Goal: Transaction & Acquisition: Purchase product/service

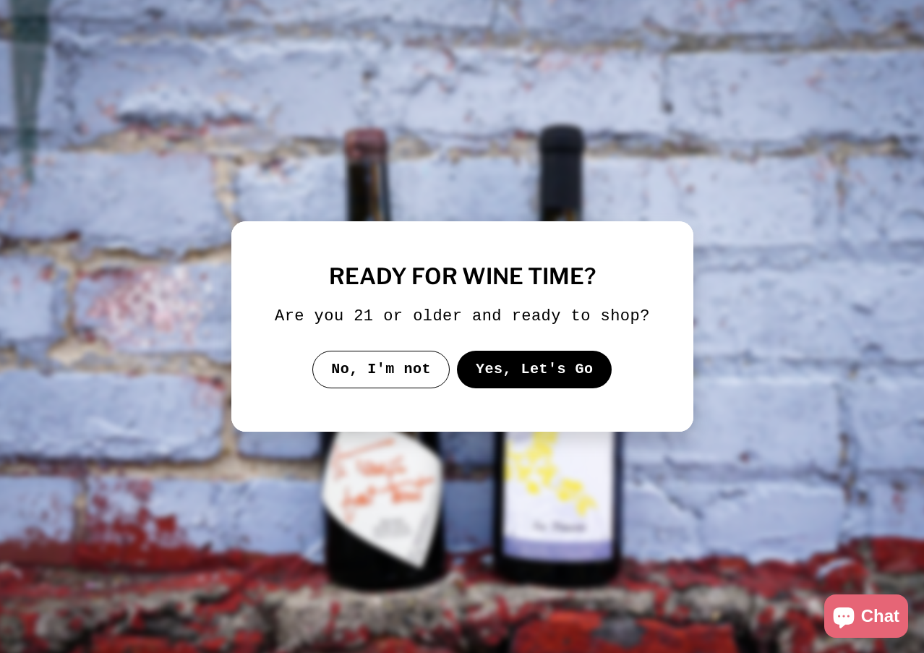
click at [534, 368] on button "Yes, Let's Go" at bounding box center [533, 370] width 155 height 38
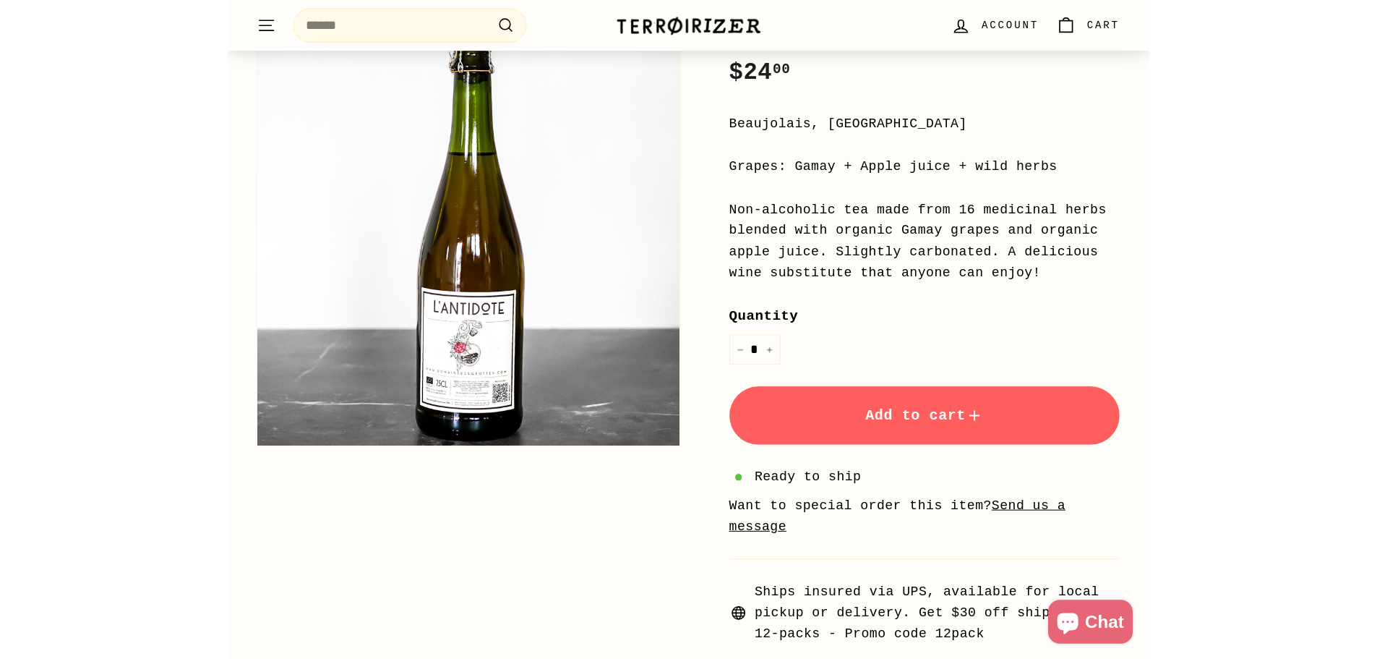
scroll to position [289, 0]
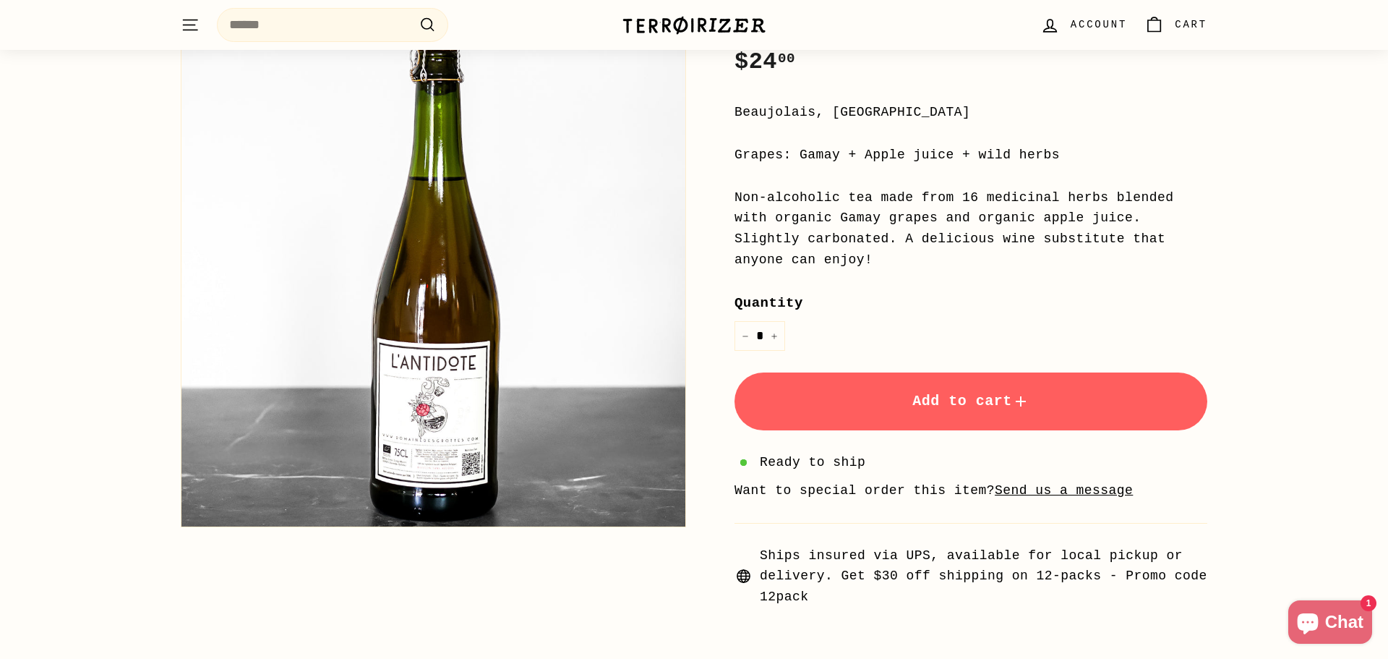
click at [0, 0] on p "Get email updates for new releases, rare bottles, producer spotlights, pop-ups …" at bounding box center [0, 0] width 0 height 0
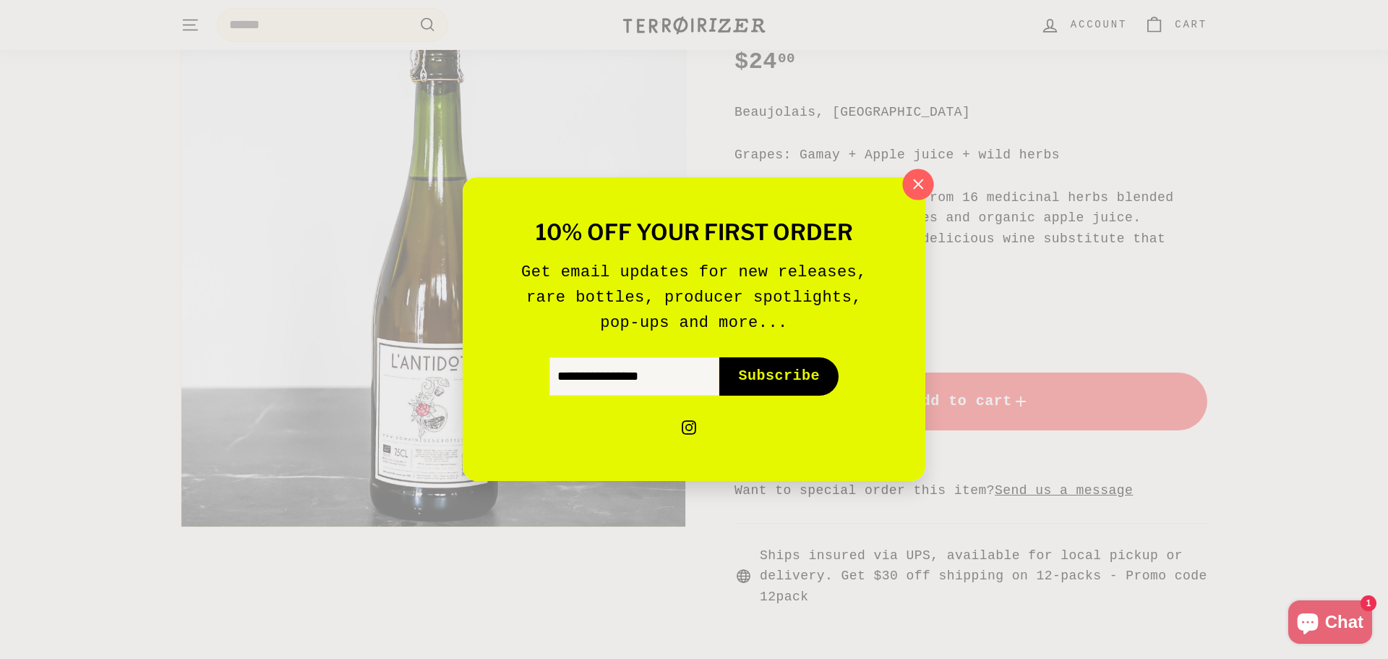
click at [920, 187] on icon "button" at bounding box center [918, 184] width 22 height 22
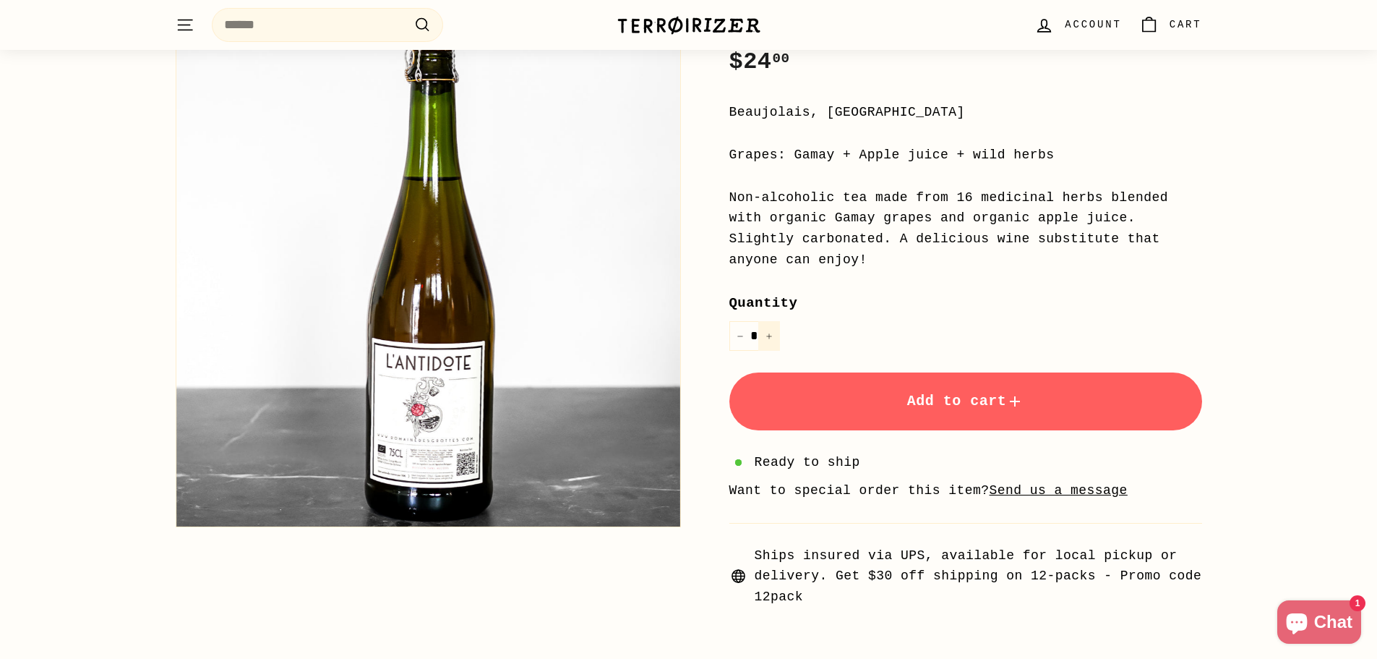
click at [776, 321] on button "+" at bounding box center [769, 336] width 22 height 30
click at [873, 376] on button "Add to cart" at bounding box center [965, 401] width 473 height 58
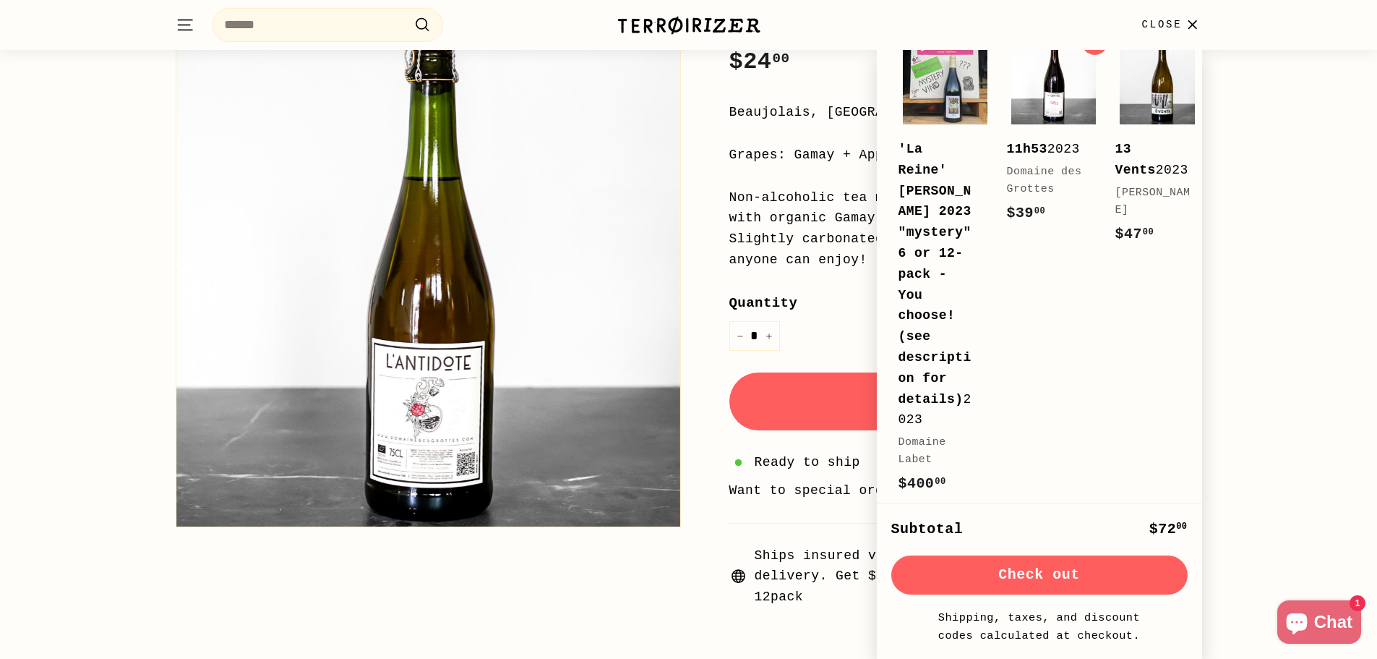
scroll to position [176, 0]
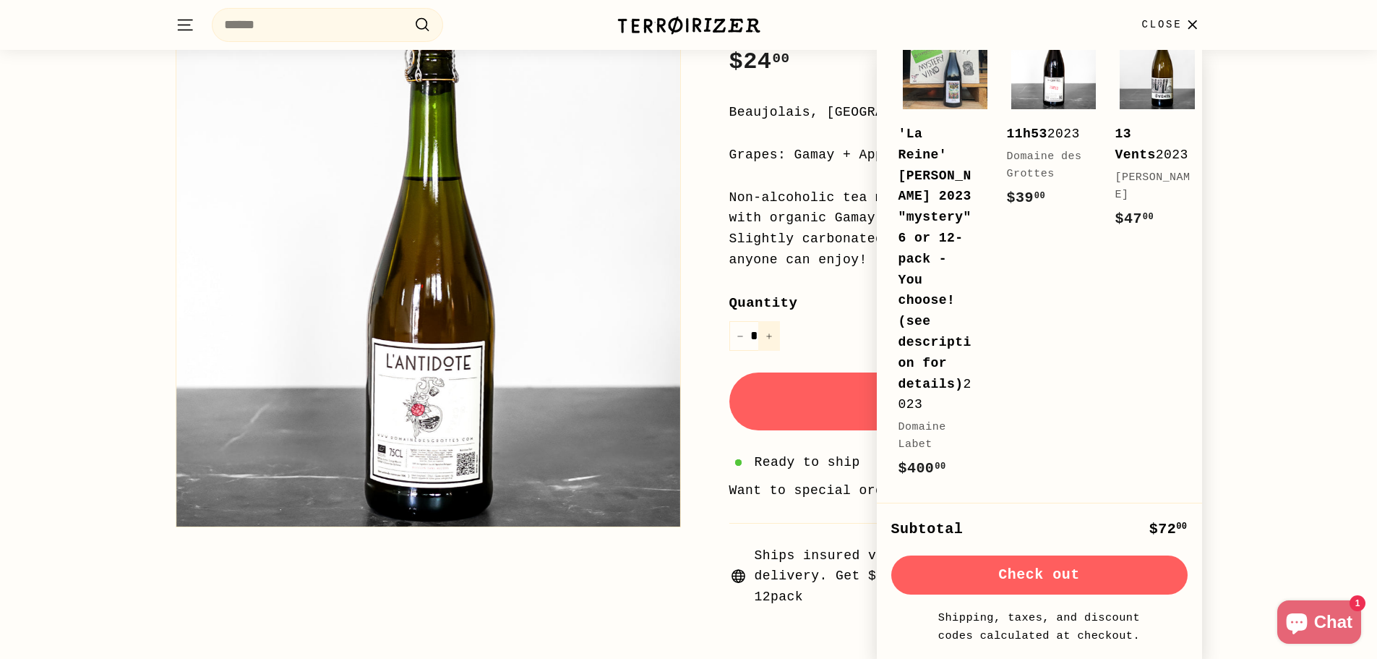
click at [767, 333] on icon "Increase item quantity by one" at bounding box center [769, 336] width 7 height 7
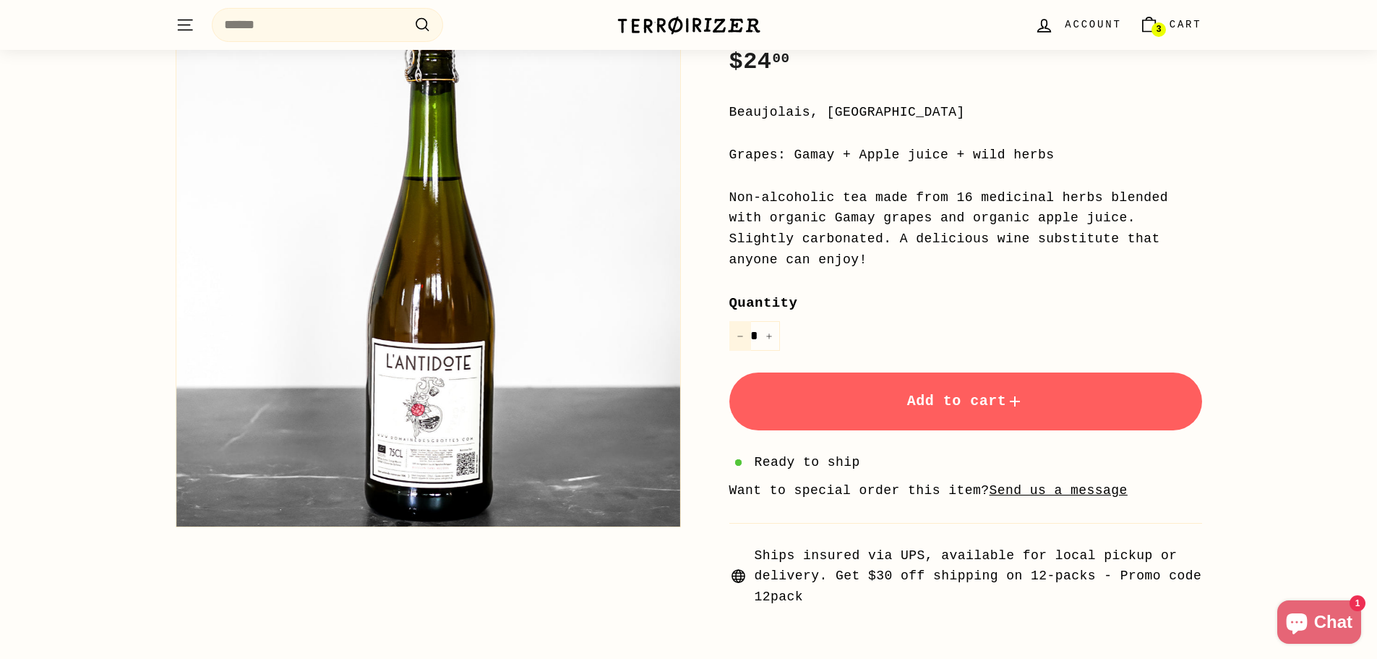
click at [743, 333] on icon "Reduce item quantity by one" at bounding box center [740, 336] width 7 height 7
click at [740, 336] on icon "Reduce item quantity by one" at bounding box center [739, 336] width 5 height 0
type input "*"
click at [877, 372] on button "Add to cart" at bounding box center [965, 401] width 473 height 58
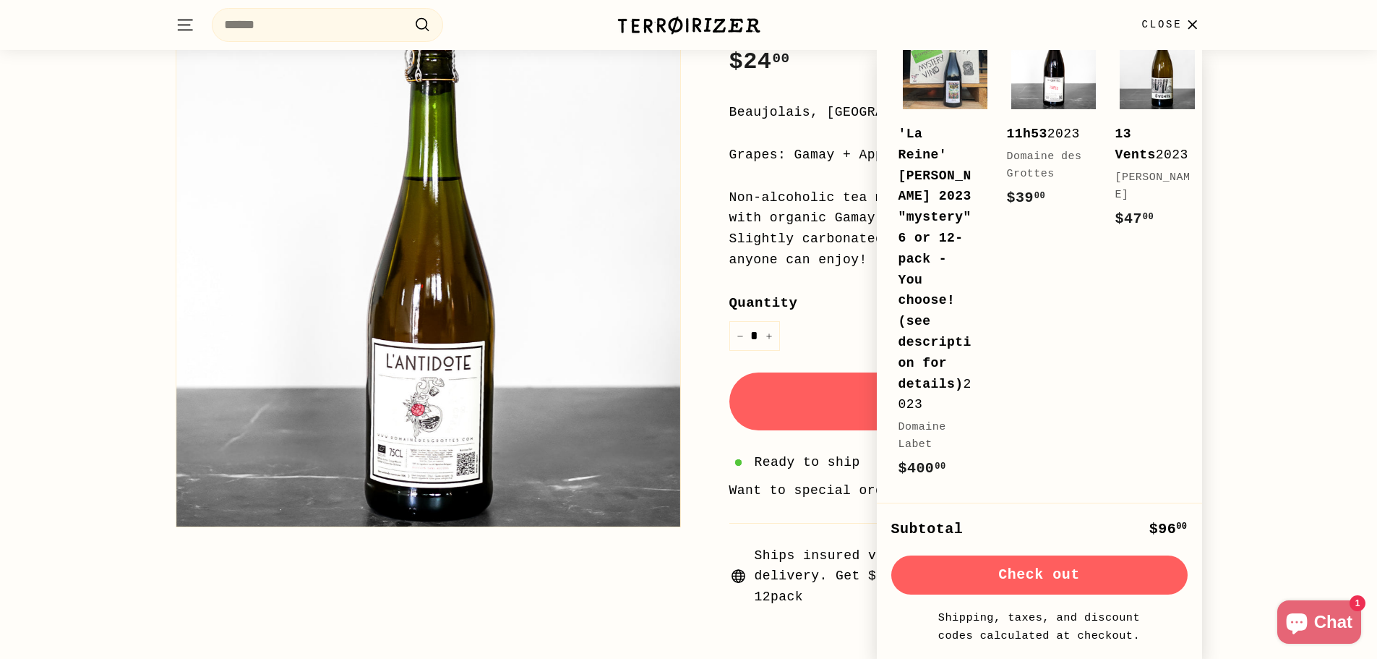
scroll to position [0, 0]
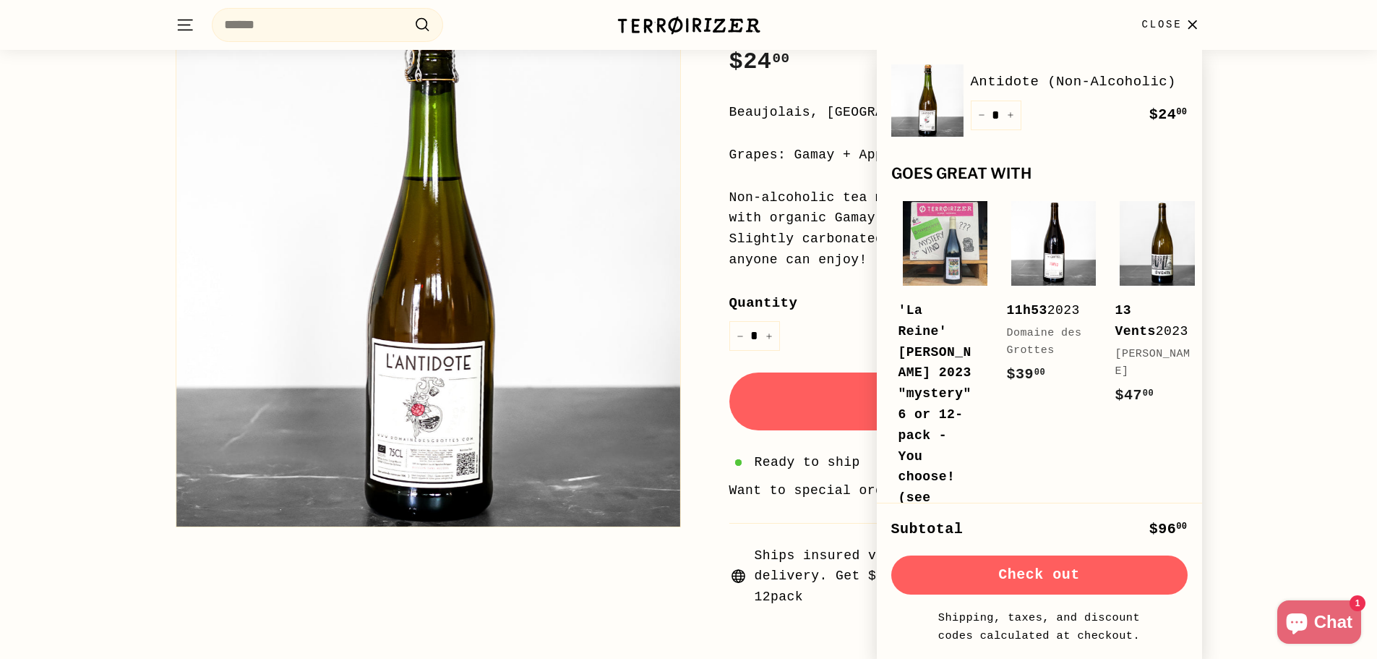
click at [711, 141] on div "Antidote (Non-Alcoholic) Domaine des Grottes Price Regular price $24 00 $24.00 …" at bounding box center [949, 250] width 505 height 714
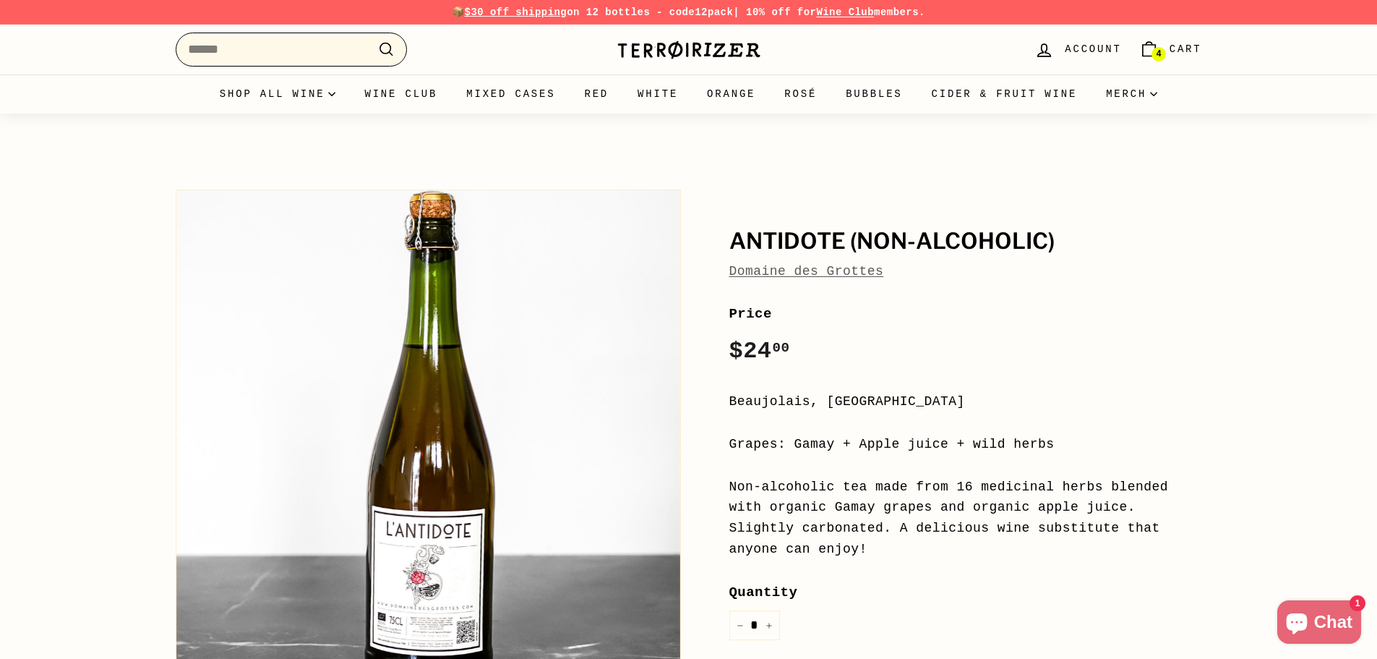
click at [301, 55] on input "Search" at bounding box center [291, 50] width 231 height 34
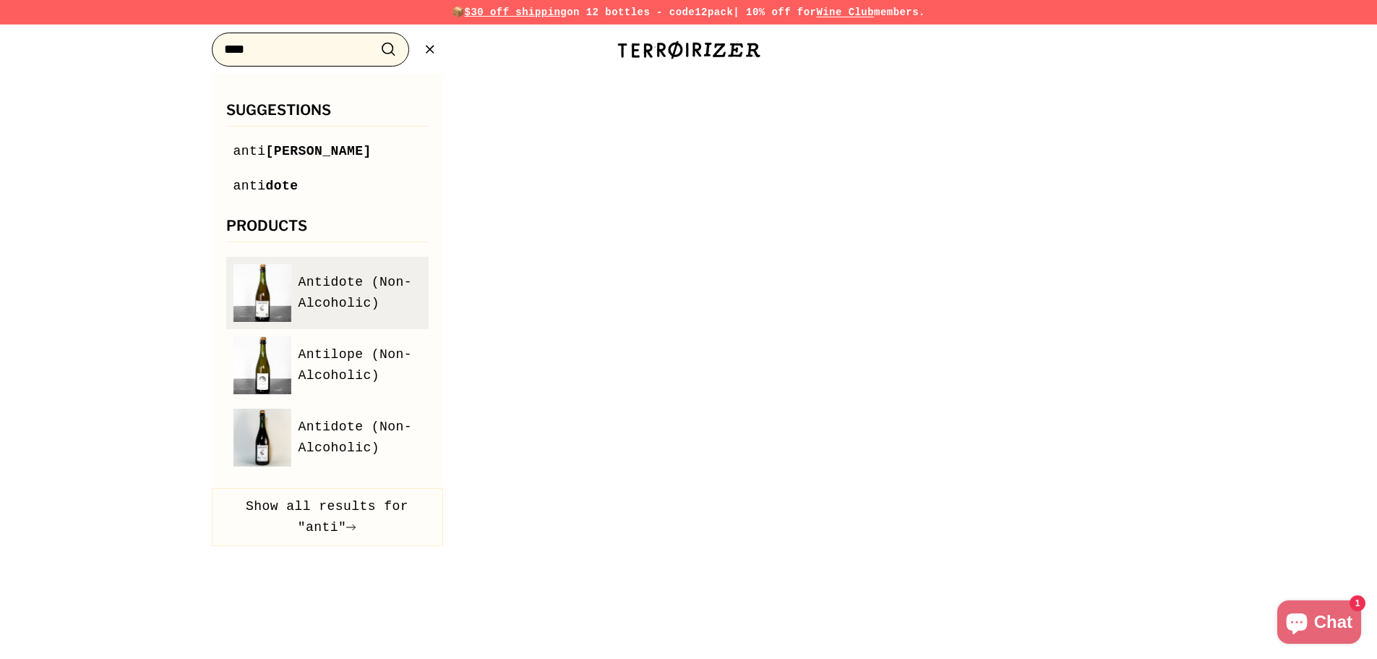
type input "****"
click at [348, 292] on span "Antidote (Non-Alcoholic)" at bounding box center [360, 293] width 123 height 42
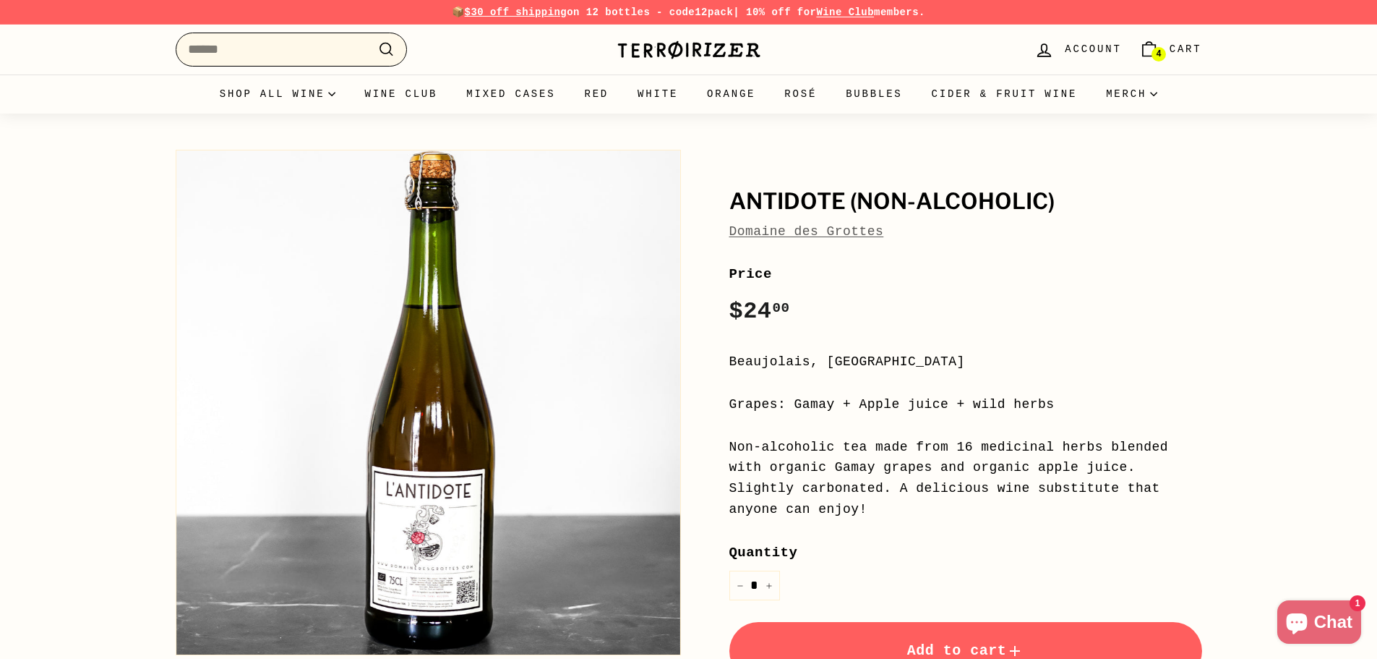
click at [276, 56] on input "Search" at bounding box center [291, 50] width 231 height 34
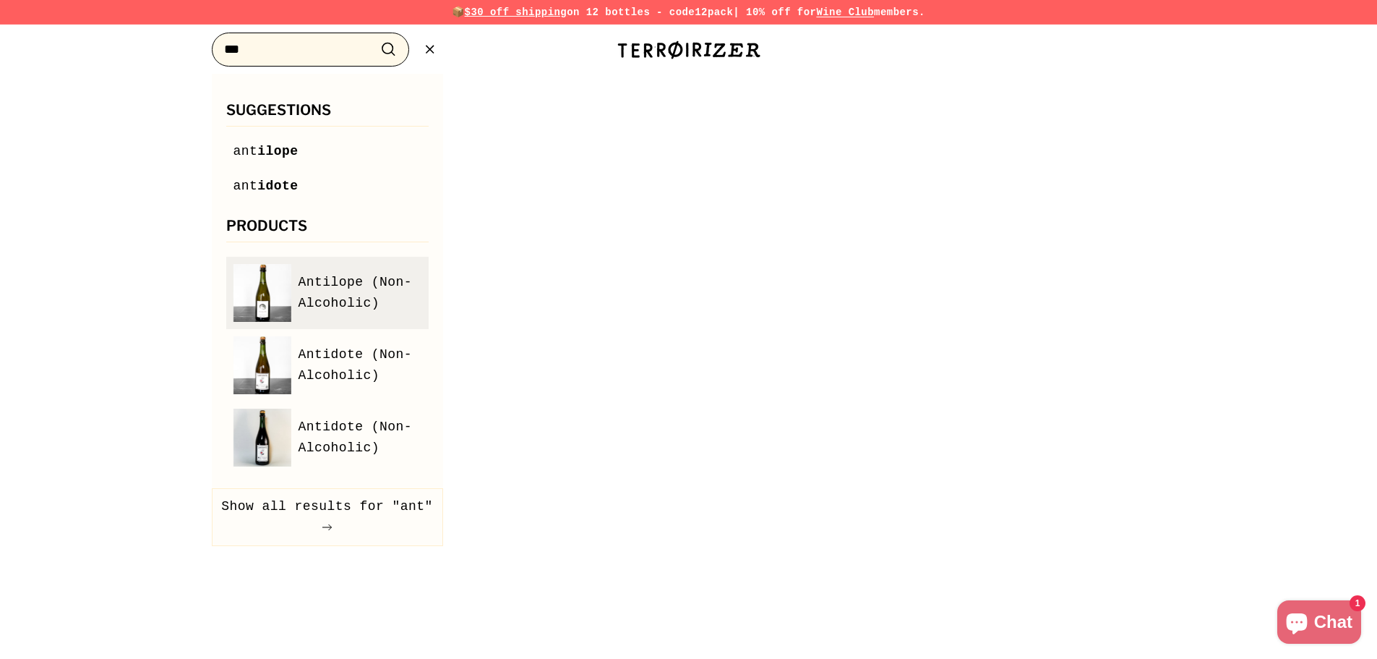
type input "***"
click at [319, 284] on span "Antilope (Non-Alcoholic)" at bounding box center [360, 293] width 123 height 42
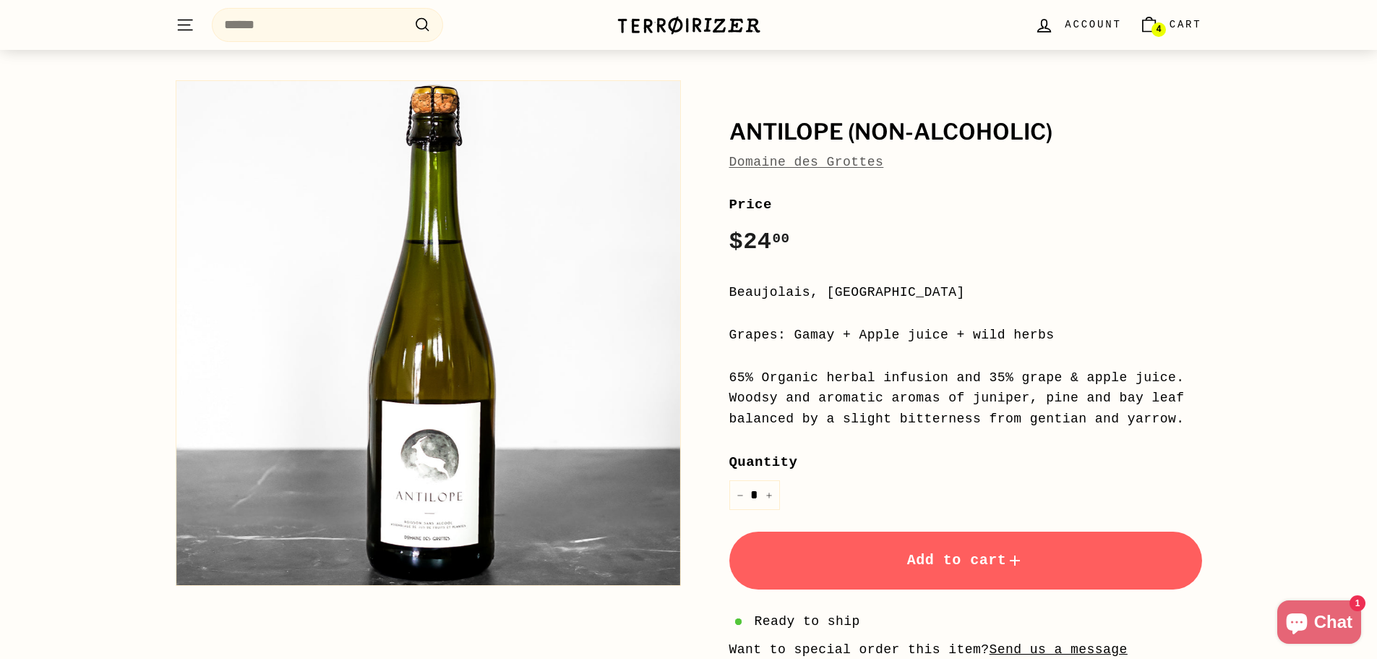
scroll to position [217, 0]
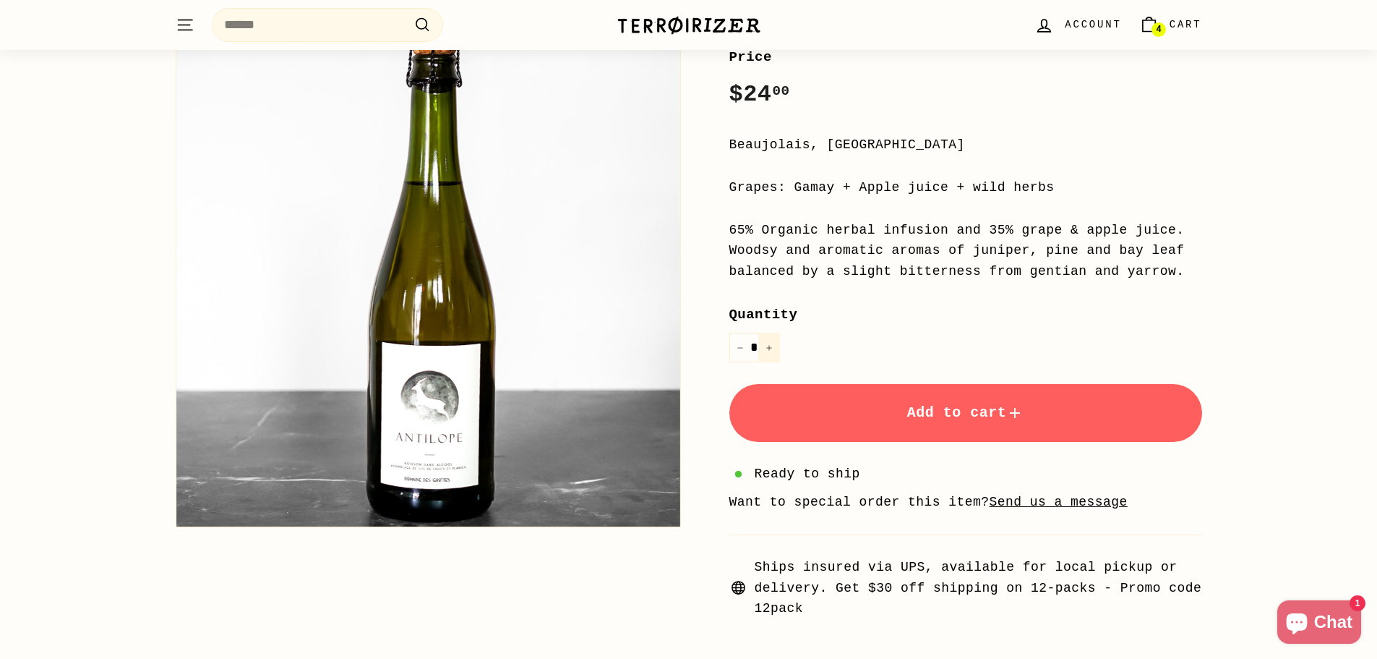
click at [771, 348] on icon "Increase item quantity by one" at bounding box center [769, 347] width 7 height 7
click at [771, 348] on icon "Increase item quantity by one" at bounding box center [768, 347] width 5 height 5
type input "*"
click at [915, 414] on span "Add to cart" at bounding box center [965, 412] width 117 height 17
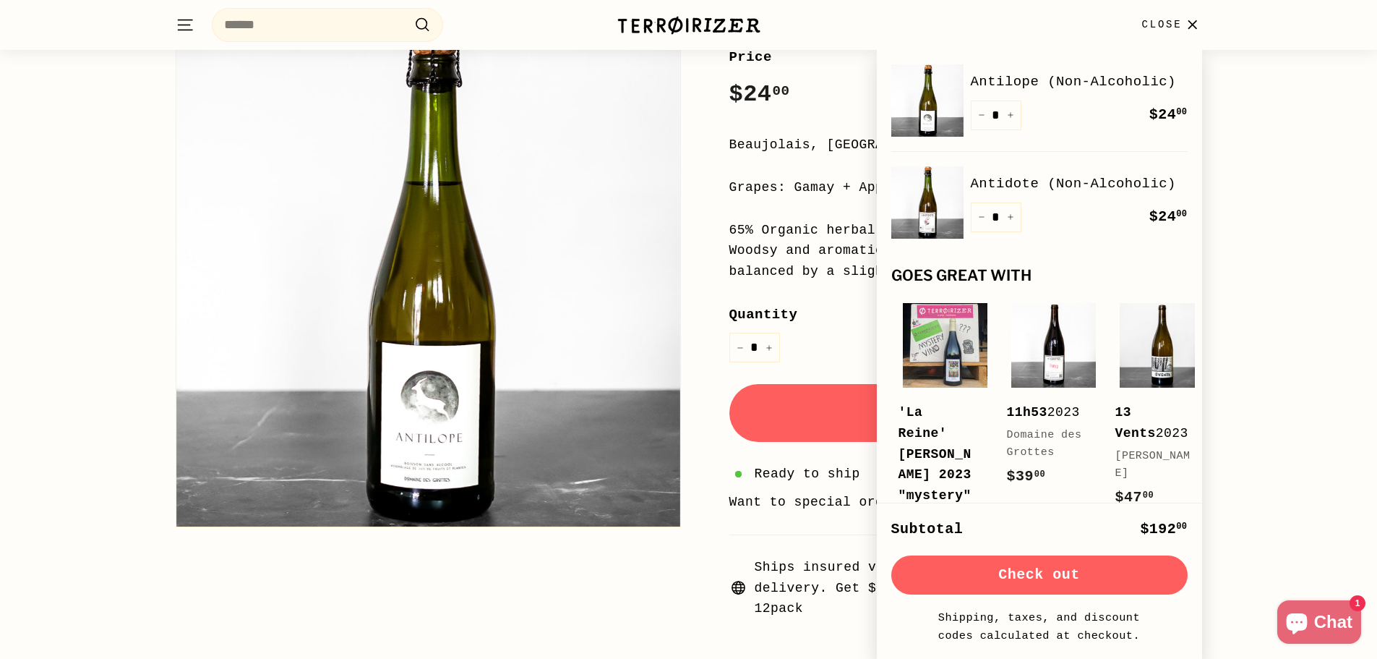
click at [1040, 575] on button "Check out" at bounding box center [1039, 574] width 296 height 39
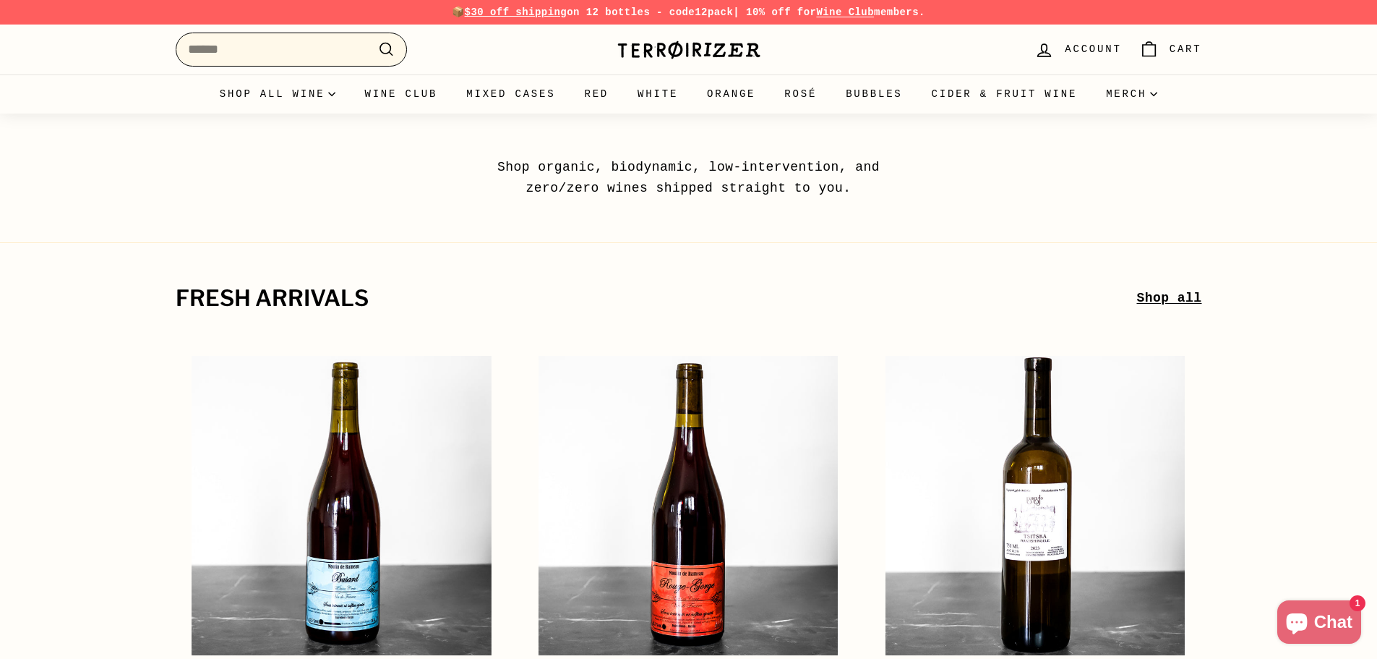
click at [320, 64] on input "Search" at bounding box center [291, 50] width 231 height 34
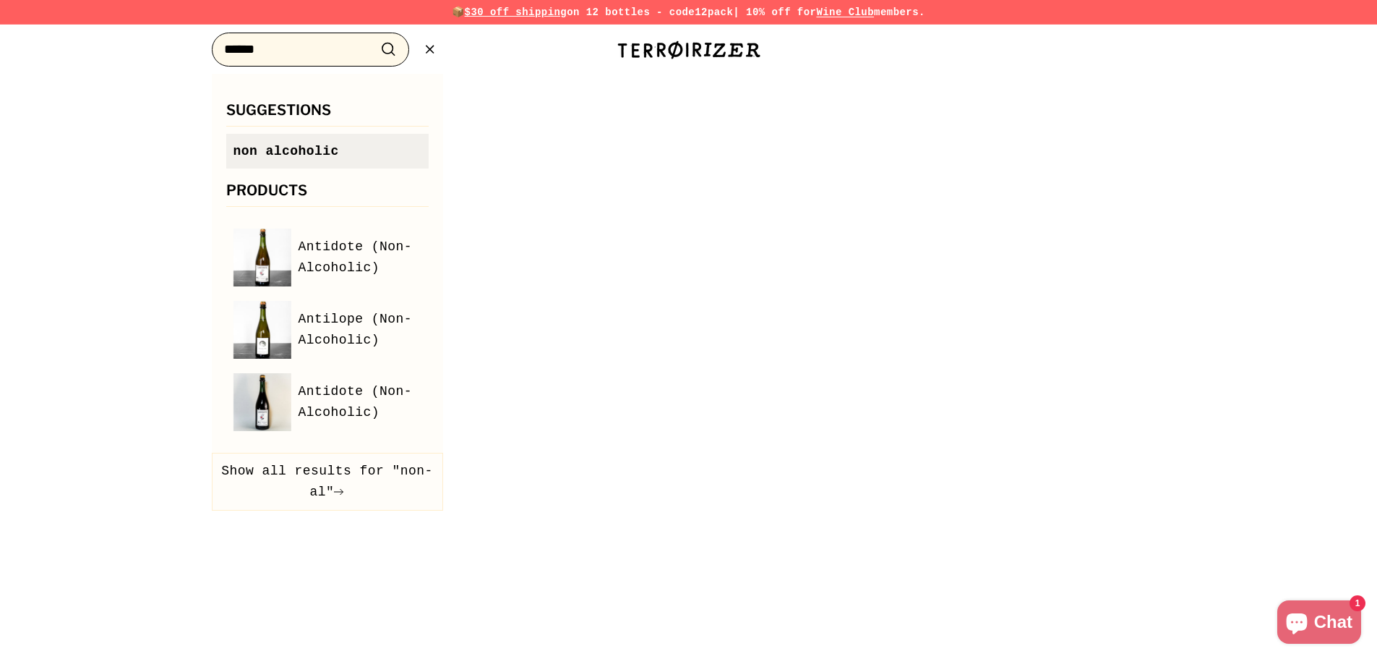
type input "******"
click at [305, 153] on span "non alcoholic" at bounding box center [286, 151] width 106 height 14
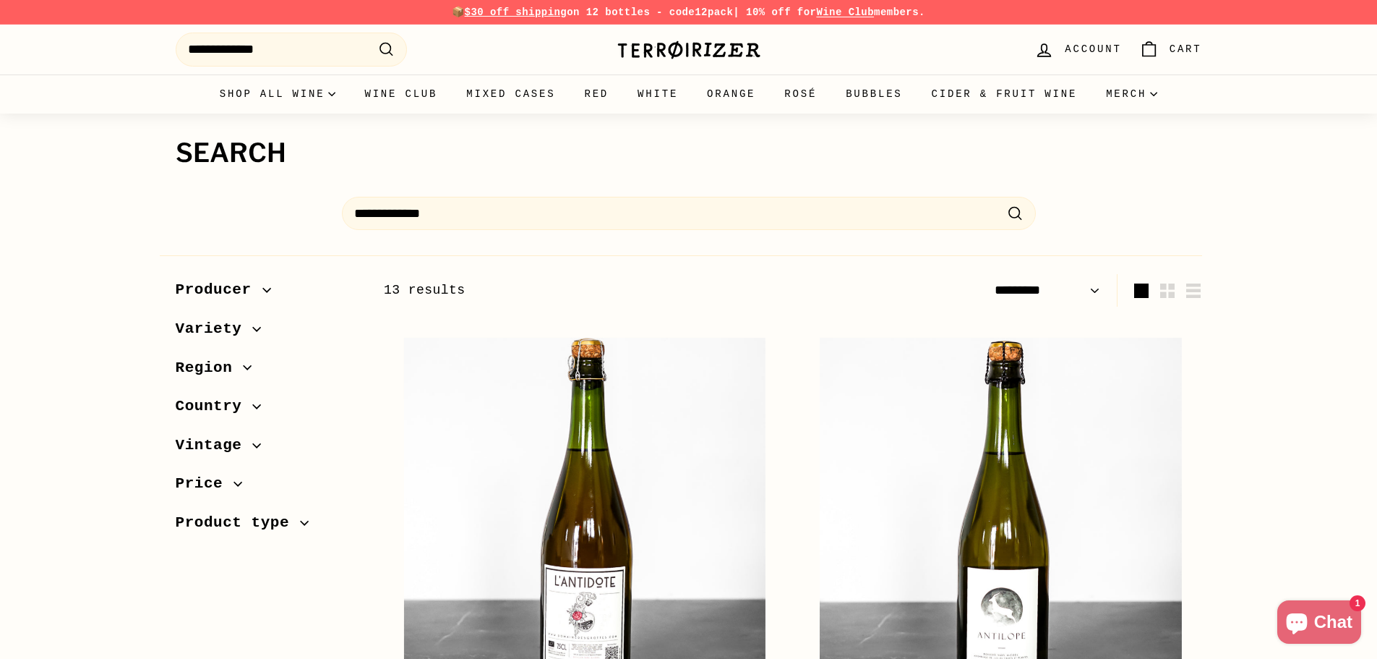
select select "*********"
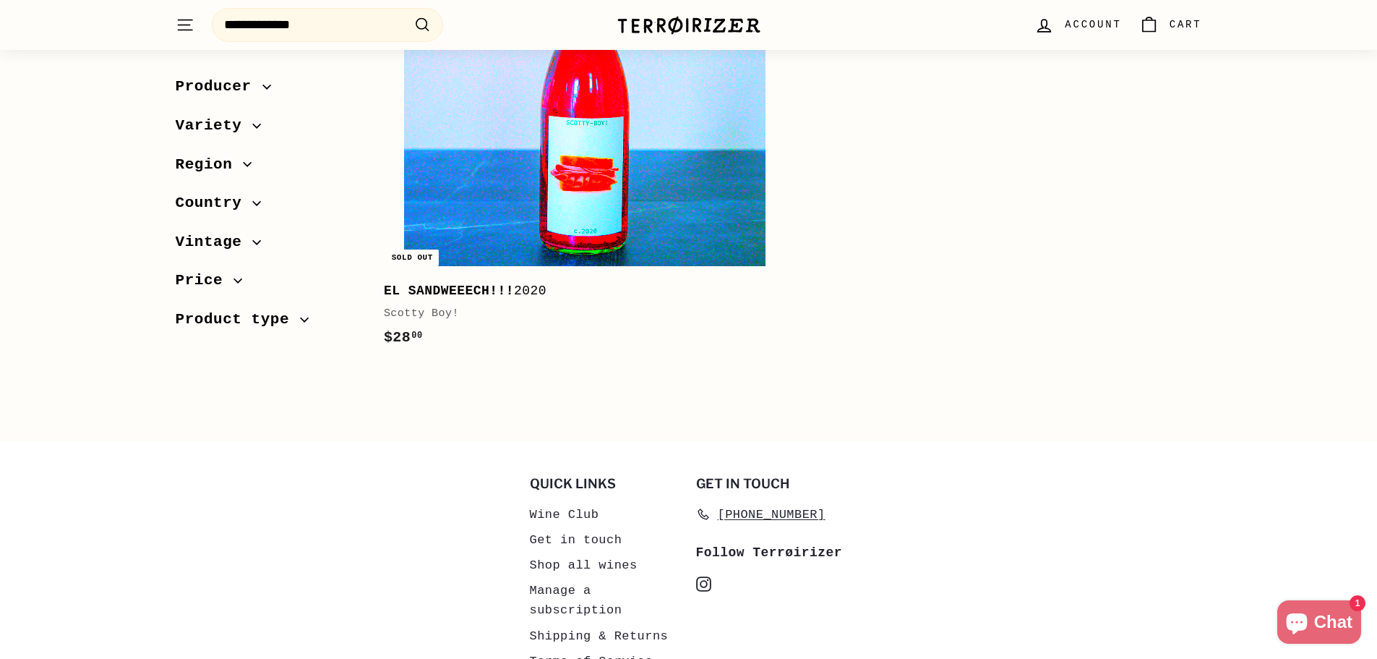
scroll to position [3471, 0]
